Goal: Information Seeking & Learning: Learn about a topic

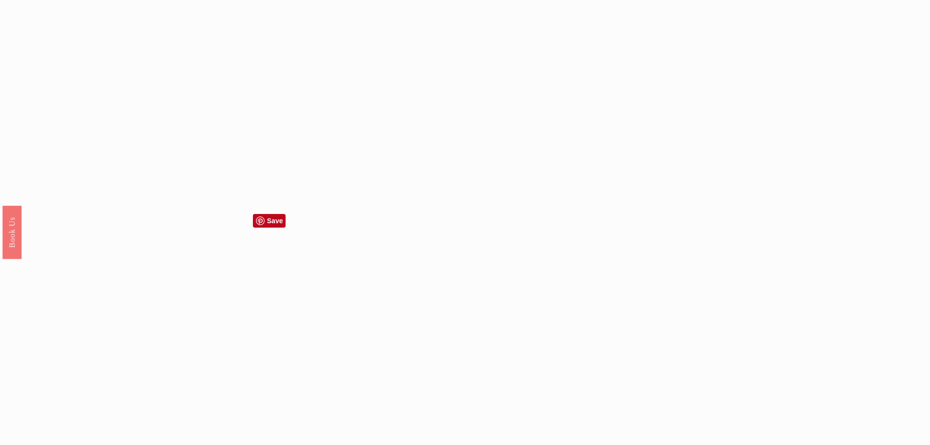
scroll to position [1269, 0]
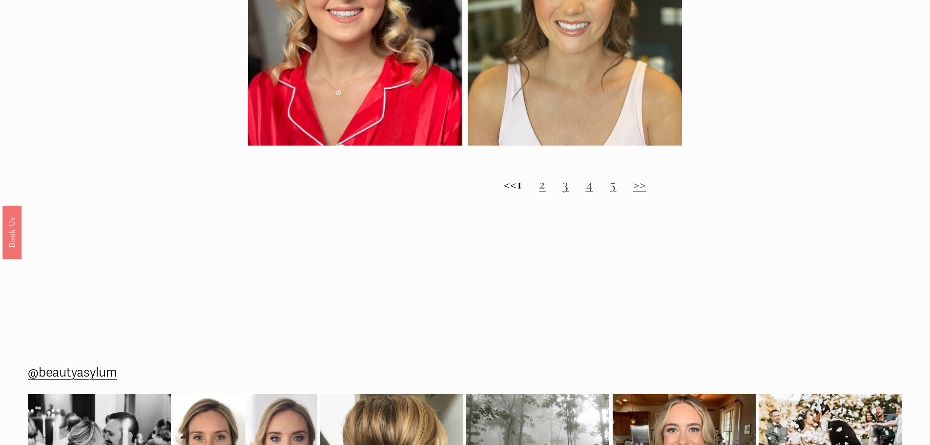
click at [556, 193] on h2 "<< 1 2 3 4 5 >>" at bounding box center [575, 184] width 654 height 18
click at [546, 193] on link "2" at bounding box center [542, 184] width 7 height 18
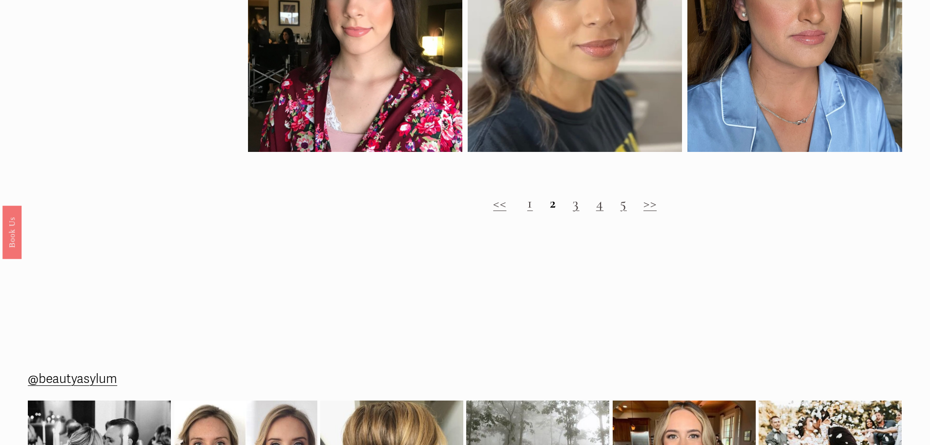
scroll to position [1171, 0]
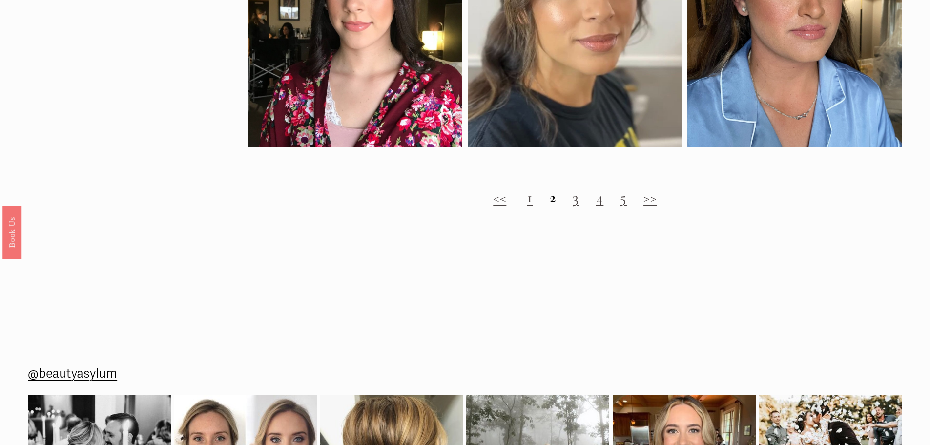
click at [575, 206] on link "3" at bounding box center [575, 197] width 7 height 18
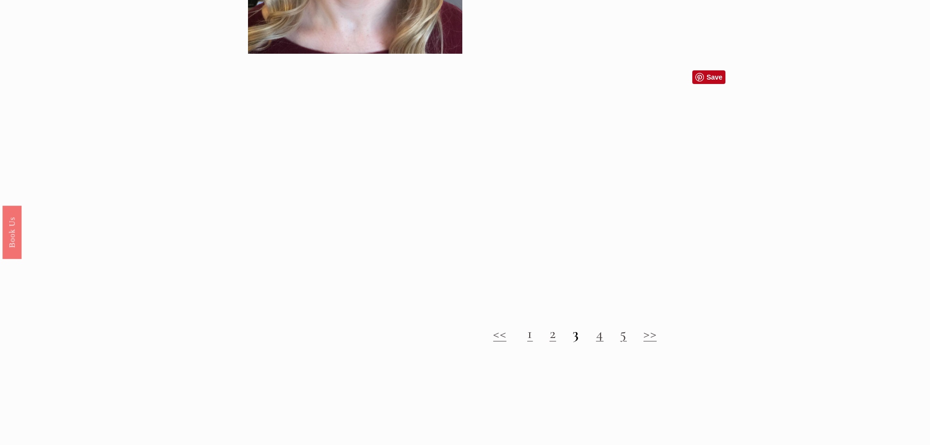
scroll to position [1122, 0]
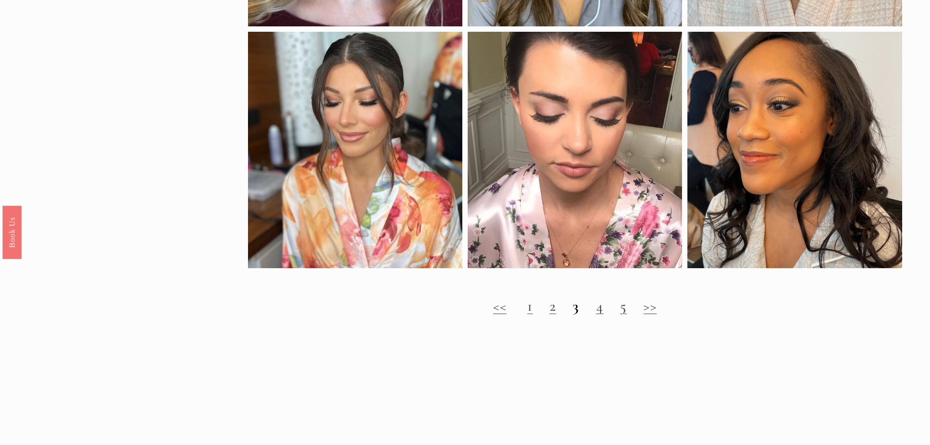
click at [600, 315] on link "4" at bounding box center [600, 306] width 8 height 18
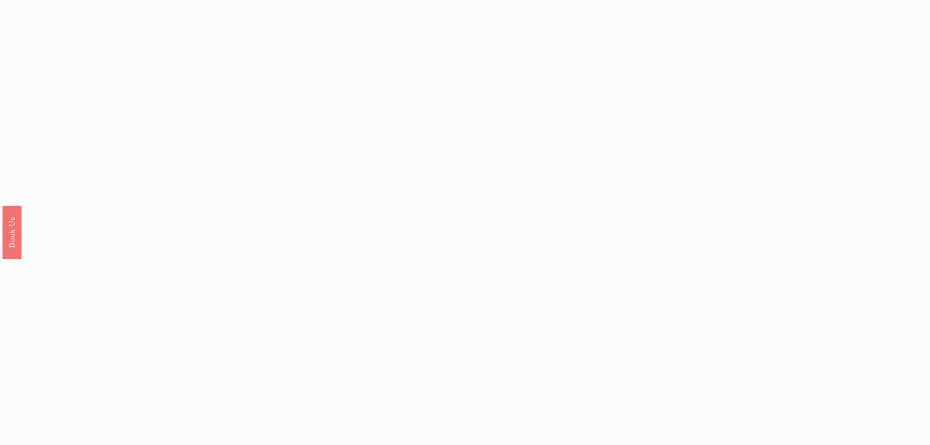
scroll to position [1073, 0]
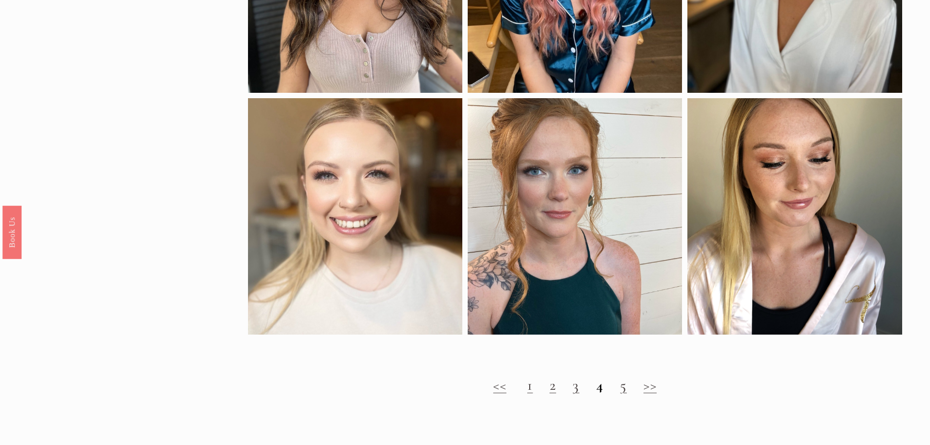
click at [624, 394] on link "5" at bounding box center [623, 385] width 7 height 18
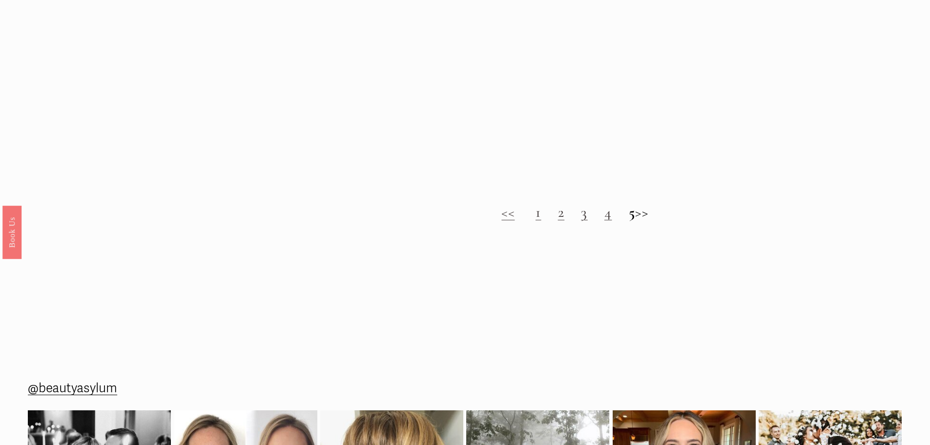
scroll to position [1317, 0]
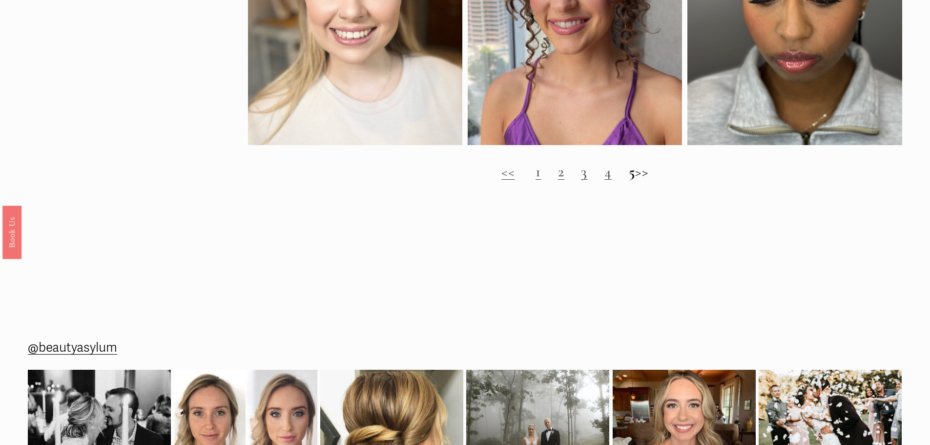
click at [652, 181] on h2 "<< 1 2 3 4 5 >>" at bounding box center [575, 172] width 654 height 18
